Goal: Navigation & Orientation: Find specific page/section

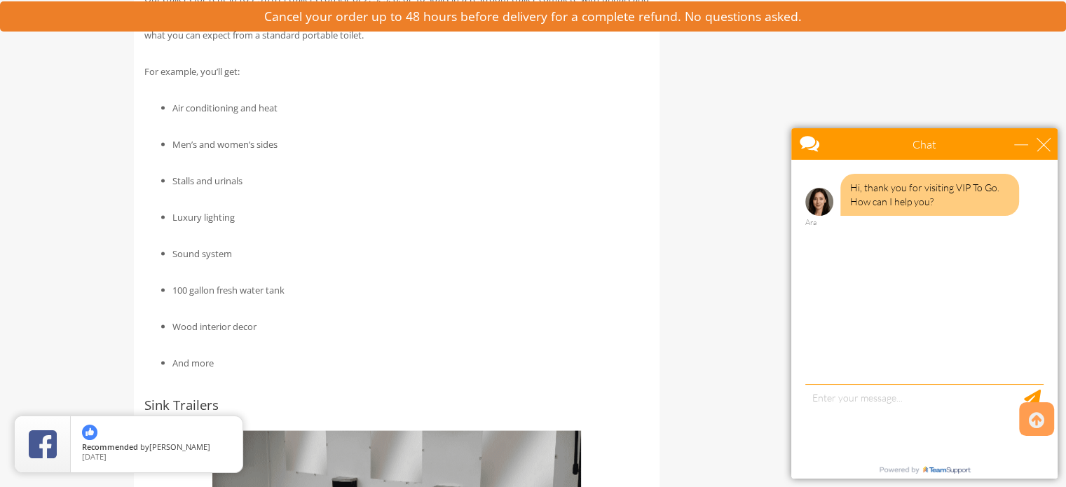
scroll to position [2767, 0]
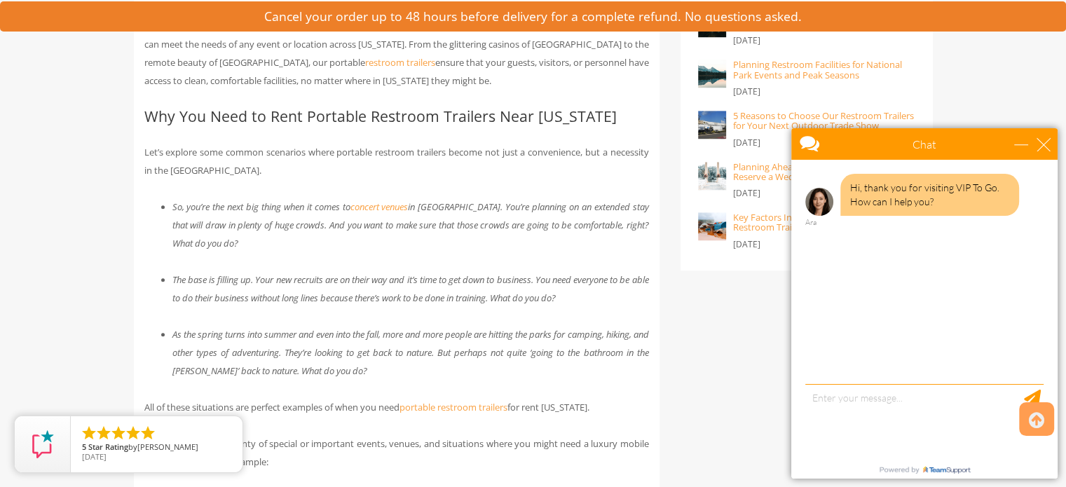
scroll to position [0, 0]
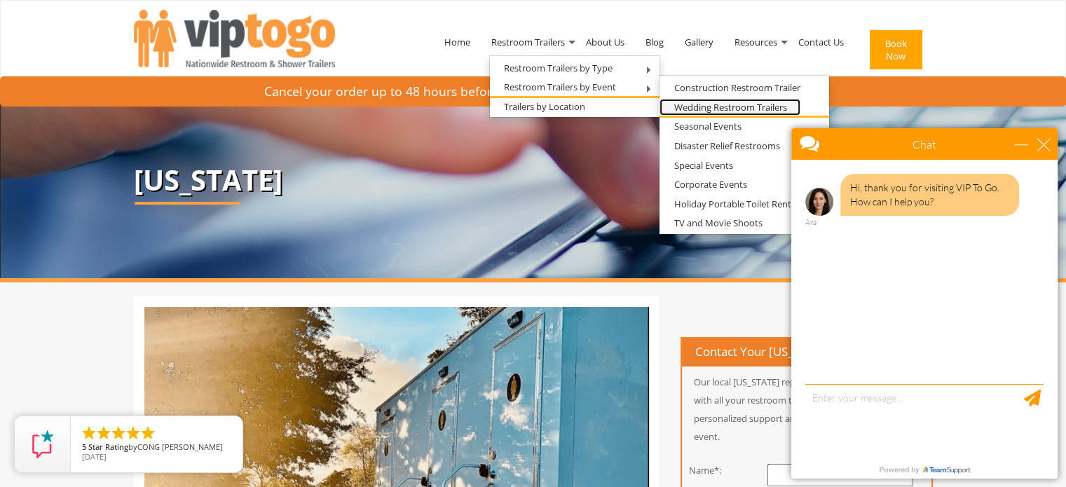
click at [707, 108] on link "Wedding Restroom Trailers" at bounding box center [730, 108] width 141 height 18
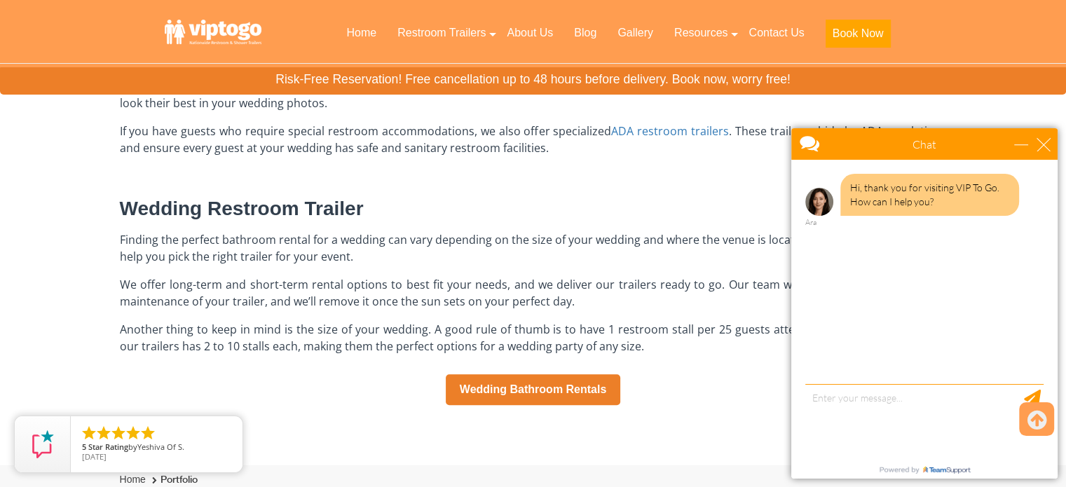
click at [60, 331] on div "Home → Restroom Trailers → Restroom Trailers By Event → Wedding Bathroom Traile…" at bounding box center [533, 30] width 1066 height 869
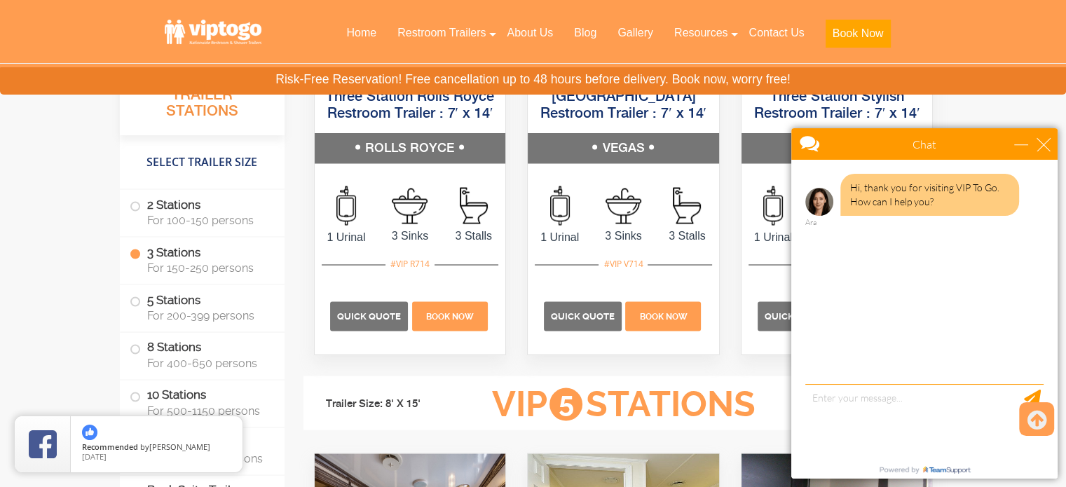
scroll to position [2542, 0]
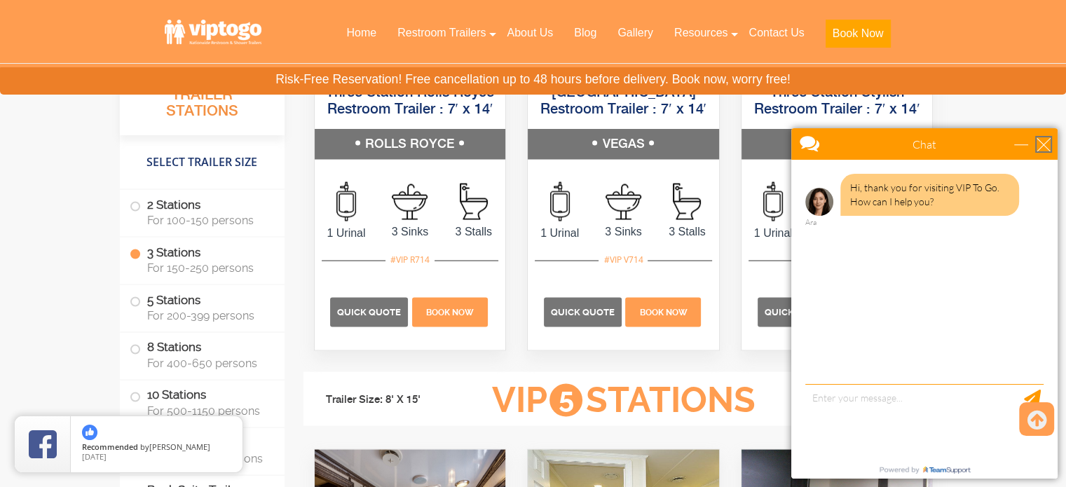
click at [1044, 140] on div "close" at bounding box center [1044, 144] width 14 height 14
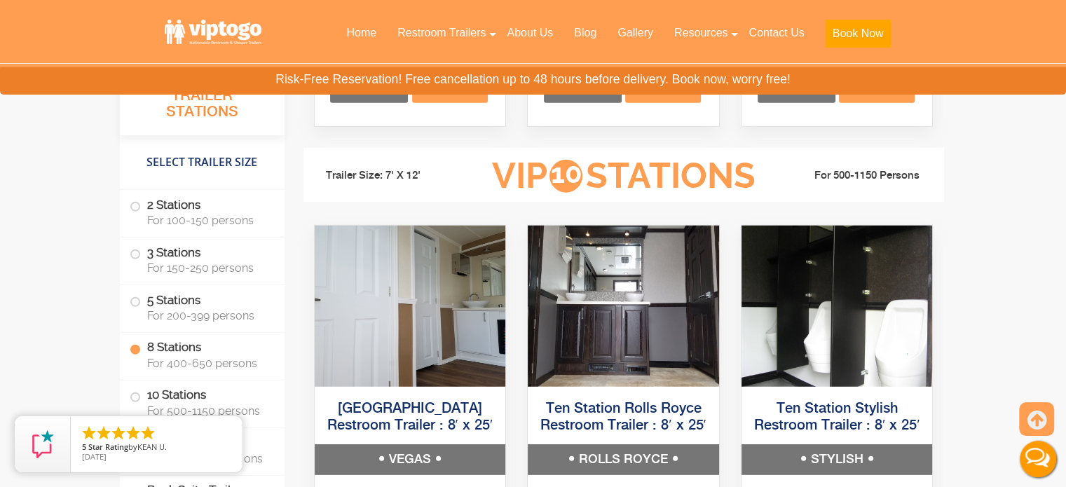
scroll to position [3842, 0]
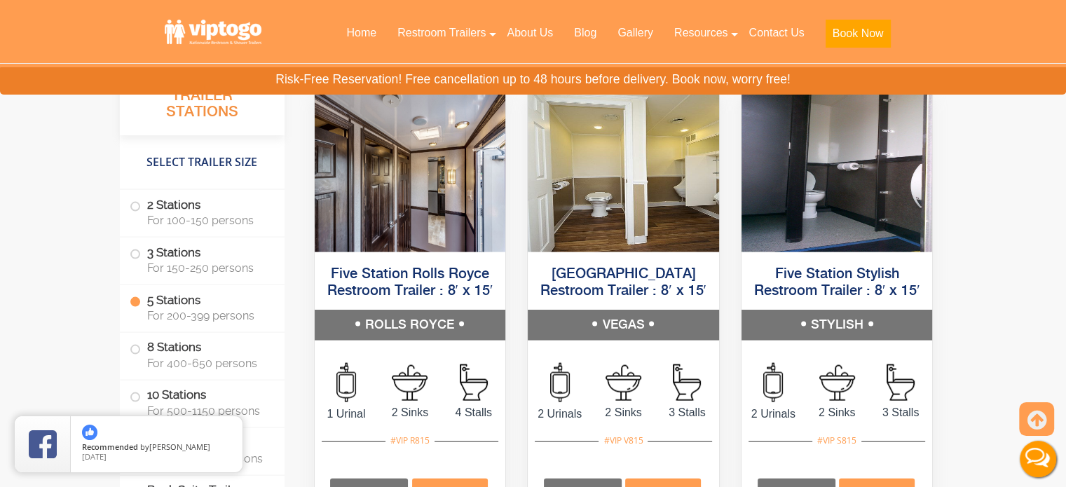
scroll to position [2901, 0]
